Goal: Task Accomplishment & Management: Understand process/instructions

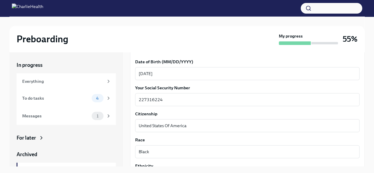
scroll to position [355, 0]
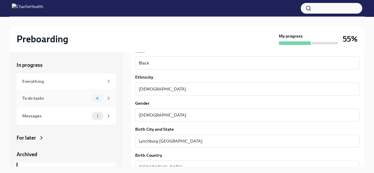
click at [40, 98] on div "To do tasks" at bounding box center [55, 98] width 67 height 6
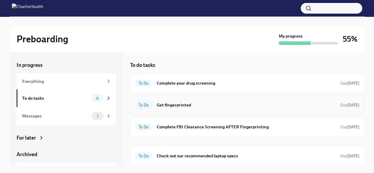
click at [144, 105] on span "To Do" at bounding box center [143, 105] width 17 height 4
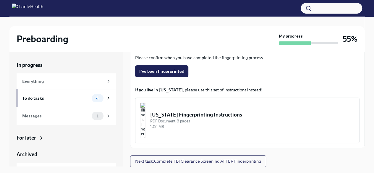
scroll to position [58, 0]
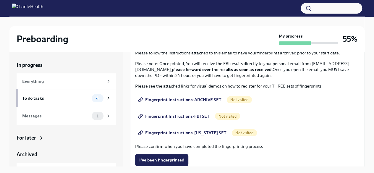
click at [235, 98] on span "Not visited" at bounding box center [239, 99] width 25 height 4
click at [177, 101] on span "Fingerprint Instructions-ARCHIVE SET" at bounding box center [180, 100] width 82 height 6
click at [224, 115] on span "Not visited" at bounding box center [227, 116] width 25 height 4
click at [172, 114] on span "Fingerprint Instructions-FBI SET" at bounding box center [174, 116] width 70 height 6
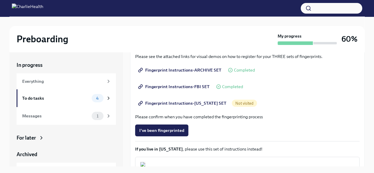
click at [192, 102] on span "Fingerprint Instructions-[US_STATE] SET" at bounding box center [182, 103] width 87 height 6
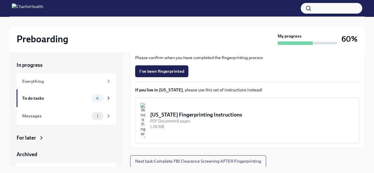
scroll to position [10, 0]
